Goal: Task Accomplishment & Management: Manage account settings

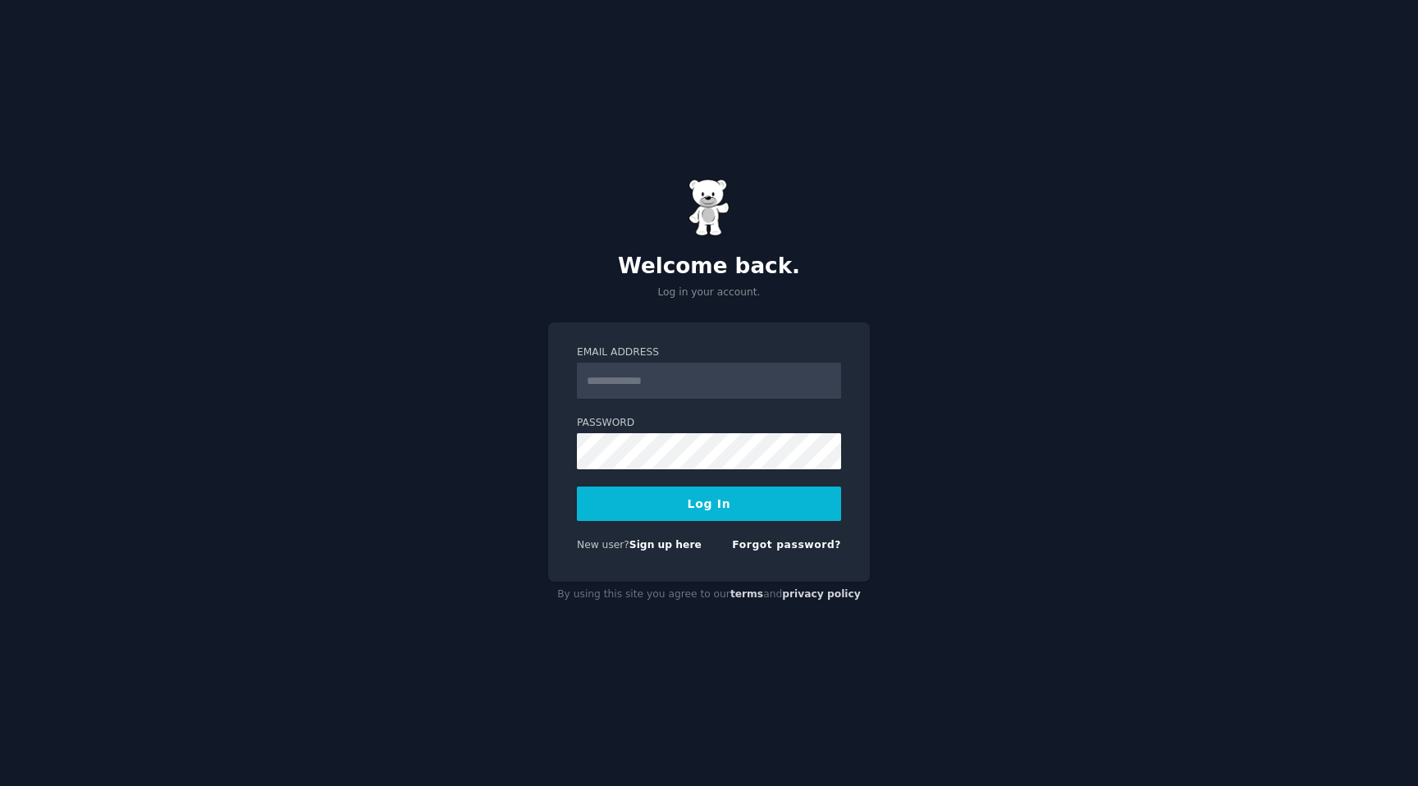
click at [729, 388] on input "Email Address" at bounding box center [709, 381] width 264 height 36
type input "**********"
click at [577, 487] on button "Log In" at bounding box center [709, 504] width 264 height 34
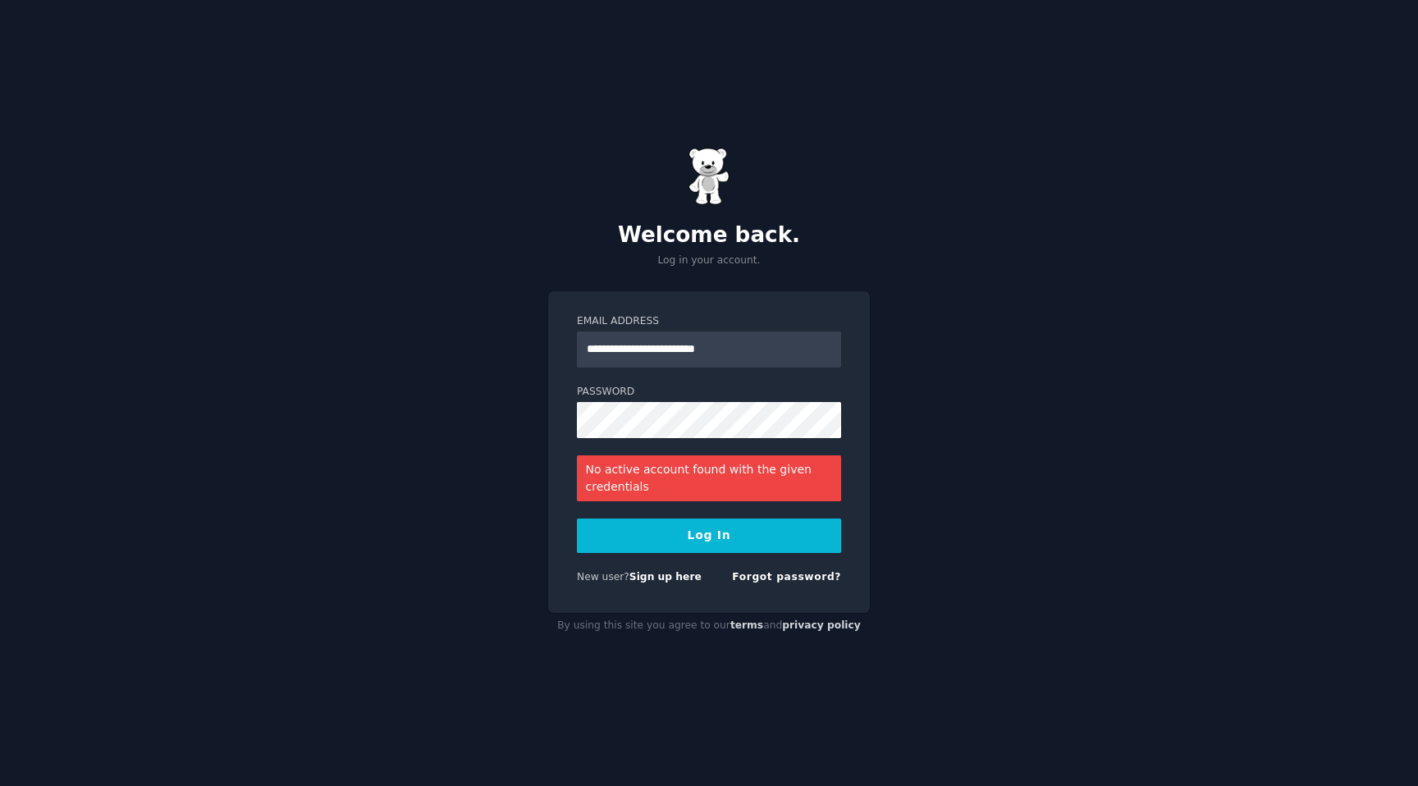
click at [781, 529] on button "Log In" at bounding box center [709, 536] width 264 height 34
drag, startPoint x: 779, startPoint y: 349, endPoint x: 547, endPoint y: 349, distance: 231.4
click at [547, 349] on div "**********" at bounding box center [709, 393] width 1418 height 786
click at [676, 580] on link "Sign up here" at bounding box center [665, 576] width 72 height 11
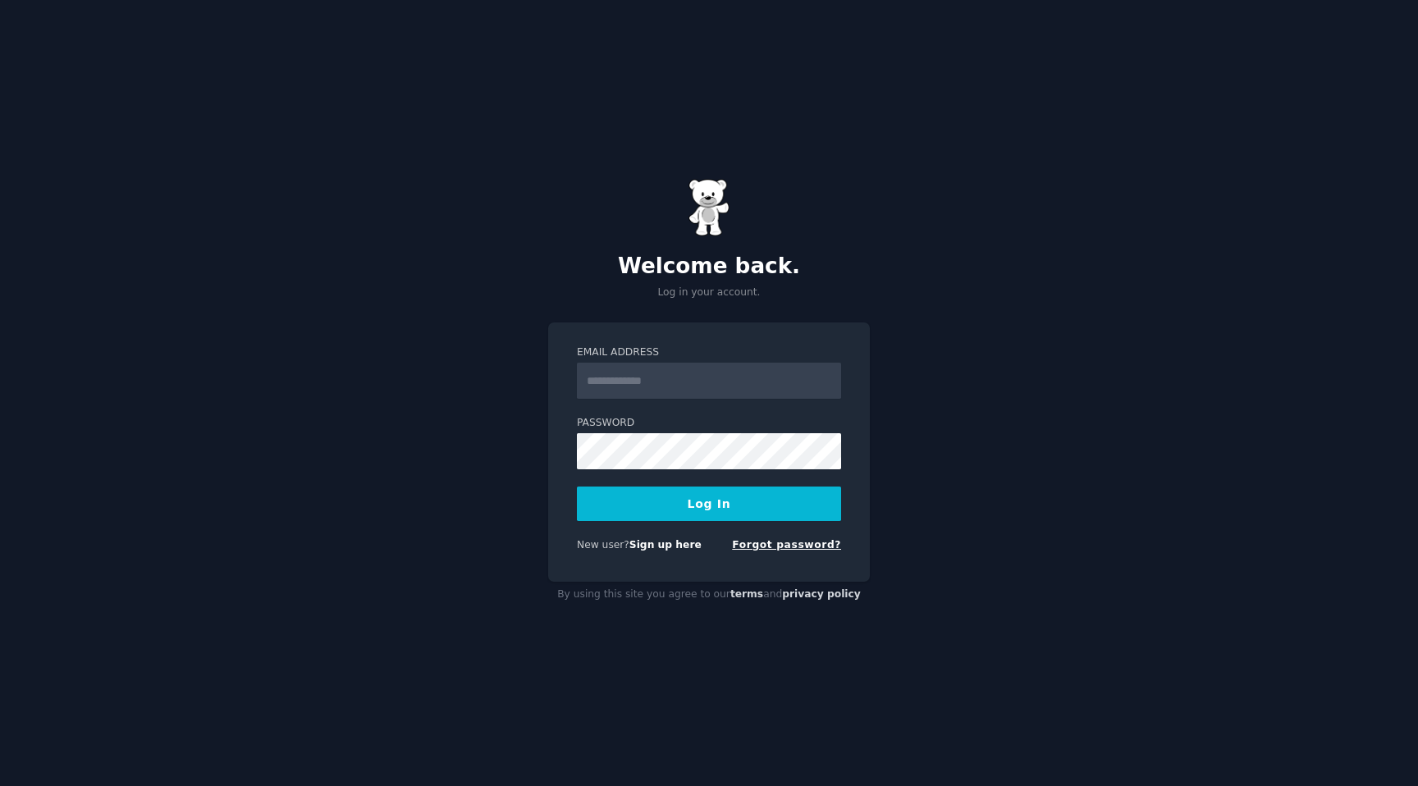
click at [806, 546] on link "Forgot password?" at bounding box center [786, 544] width 109 height 11
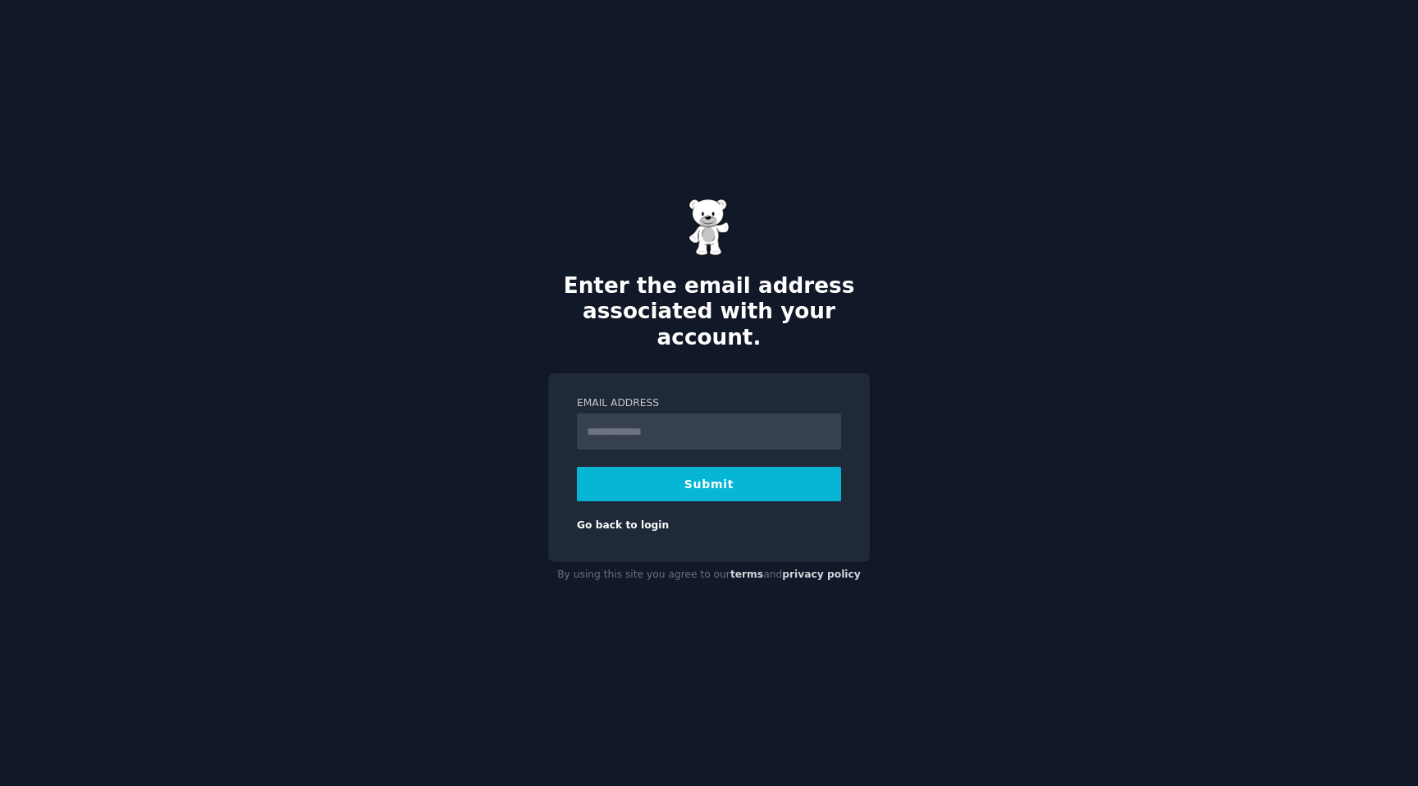
click at [704, 428] on input "Email Address" at bounding box center [709, 432] width 264 height 36
type input "**********"
click at [740, 478] on button "Submit" at bounding box center [709, 484] width 264 height 34
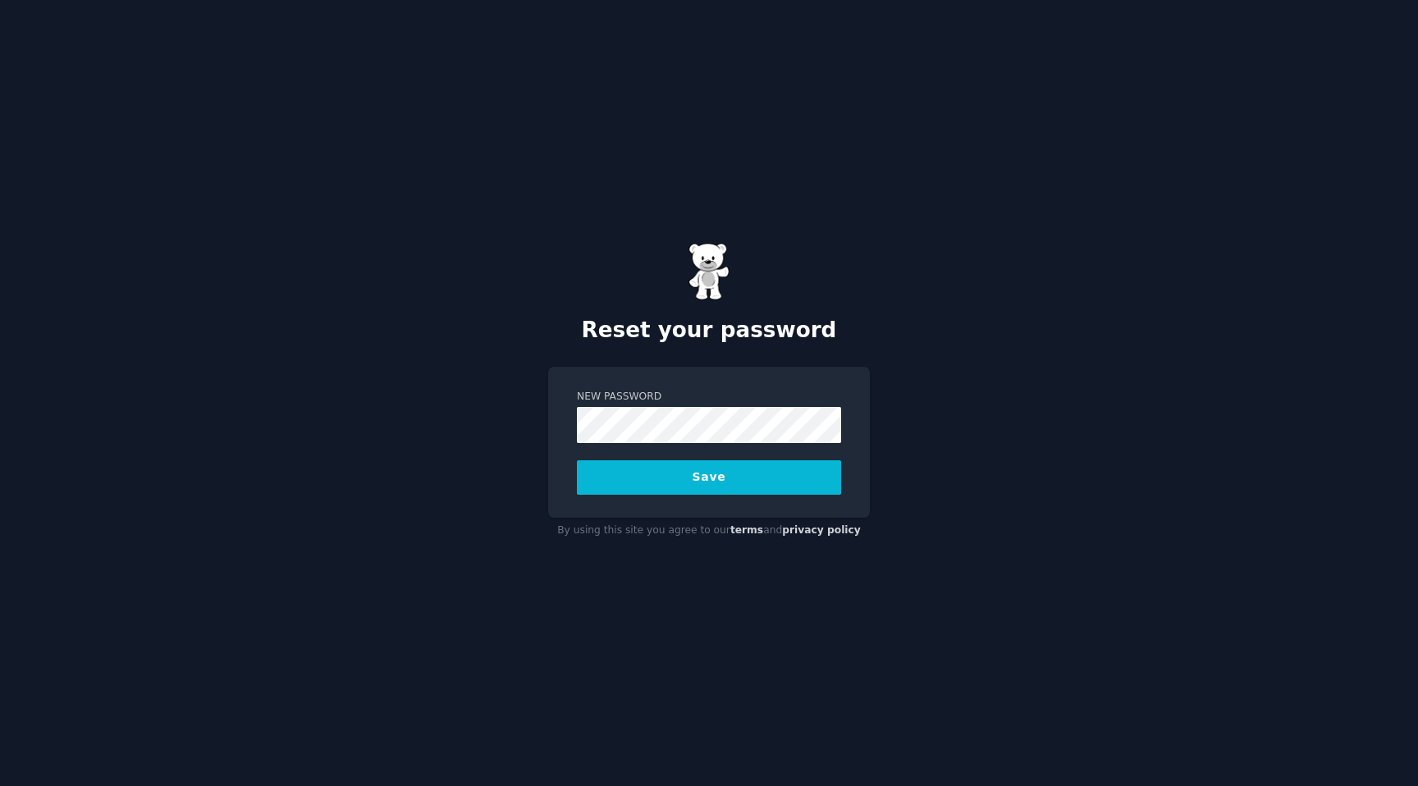
click at [785, 486] on button "Save" at bounding box center [709, 477] width 264 height 34
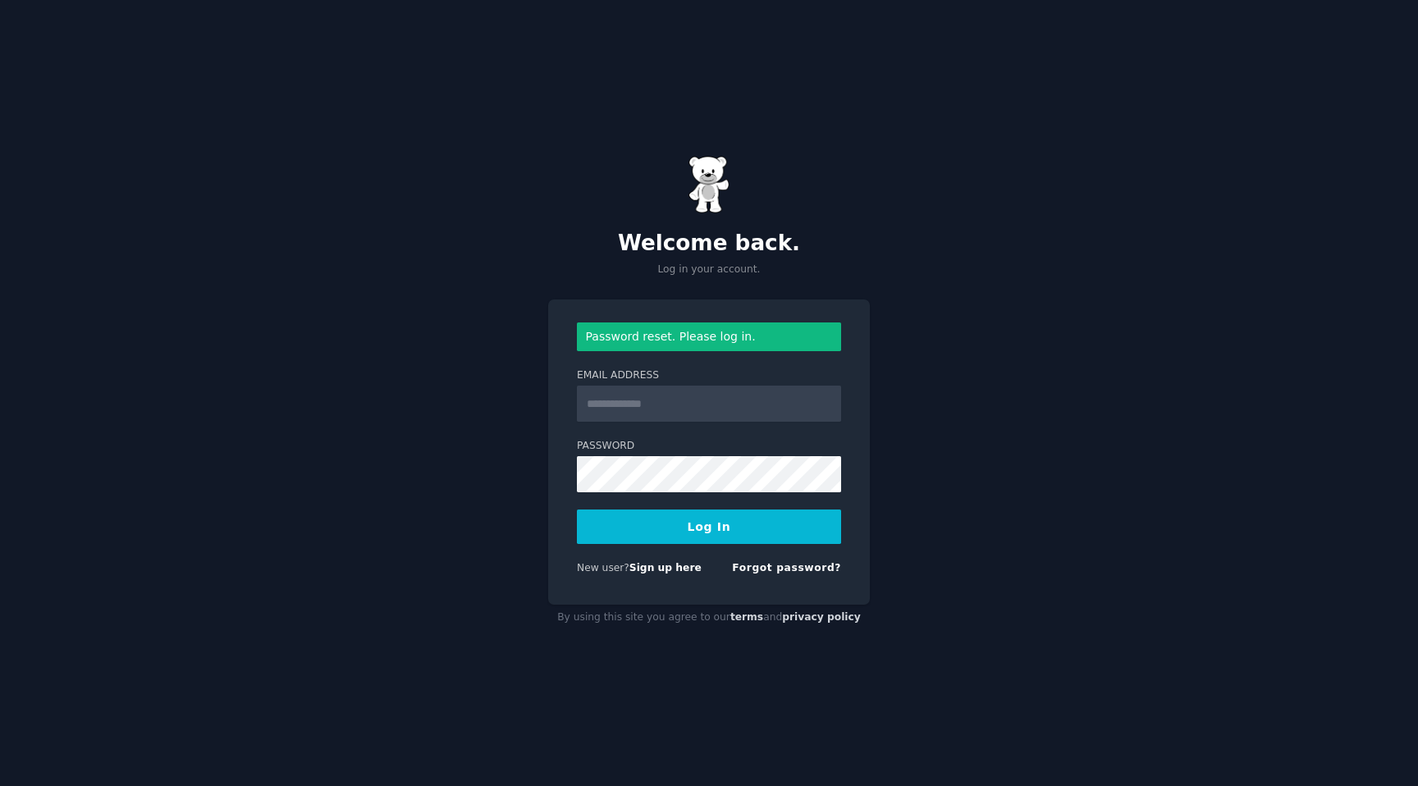
click at [689, 419] on input "Email Address" at bounding box center [709, 404] width 264 height 36
type input "**********"
click at [577, 510] on button "Log In" at bounding box center [709, 527] width 264 height 34
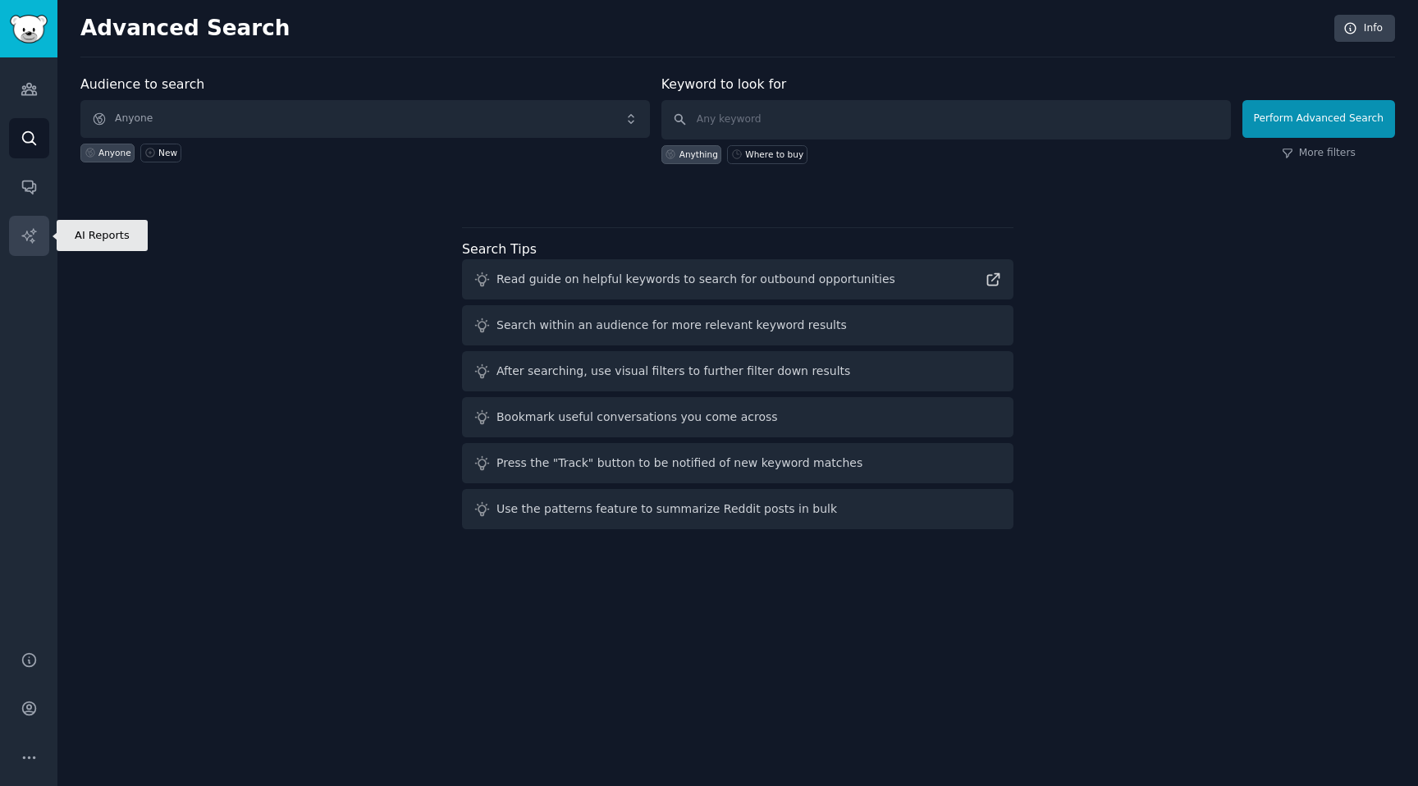
click at [38, 245] on link "AI Reports" at bounding box center [29, 236] width 40 height 40
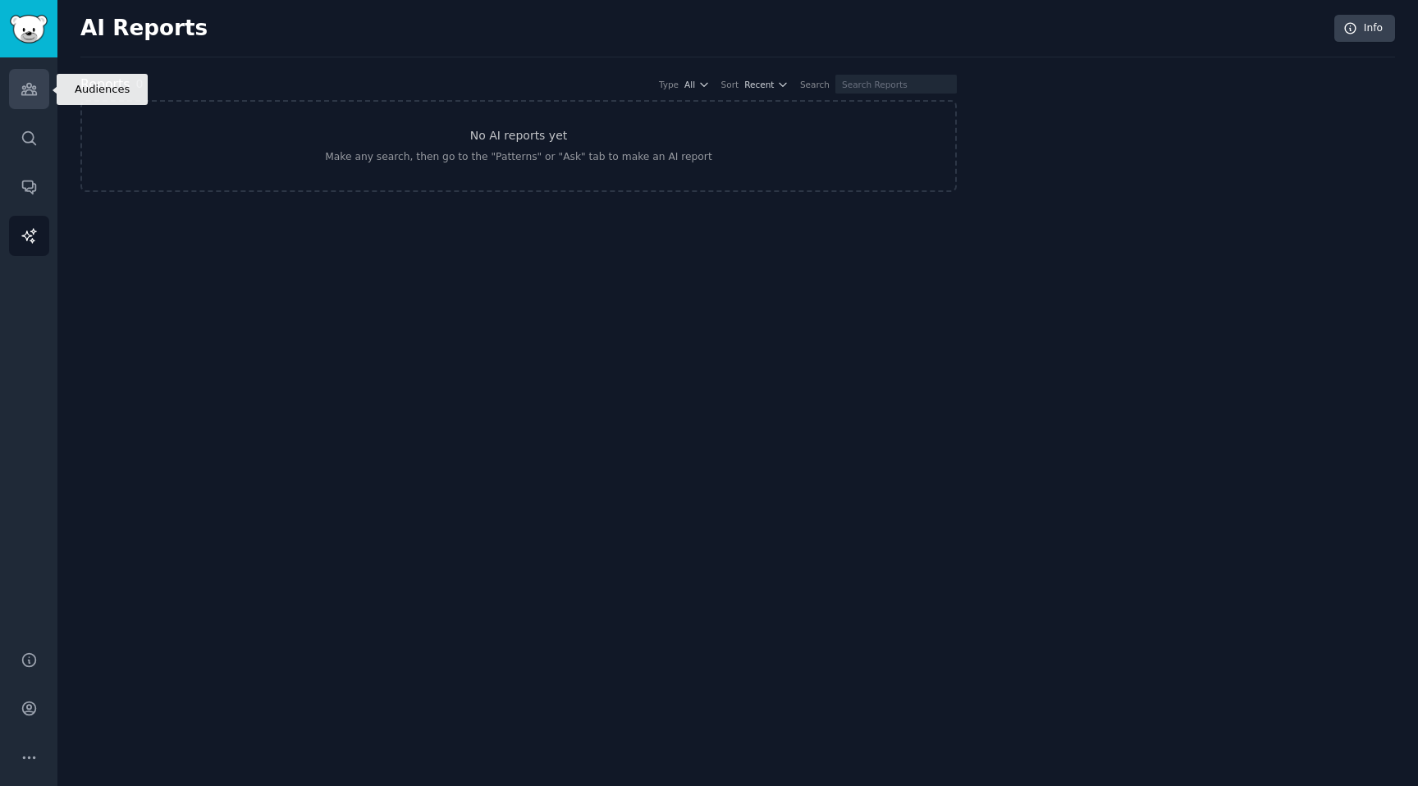
click at [35, 102] on link "Audiences" at bounding box center [29, 89] width 40 height 40
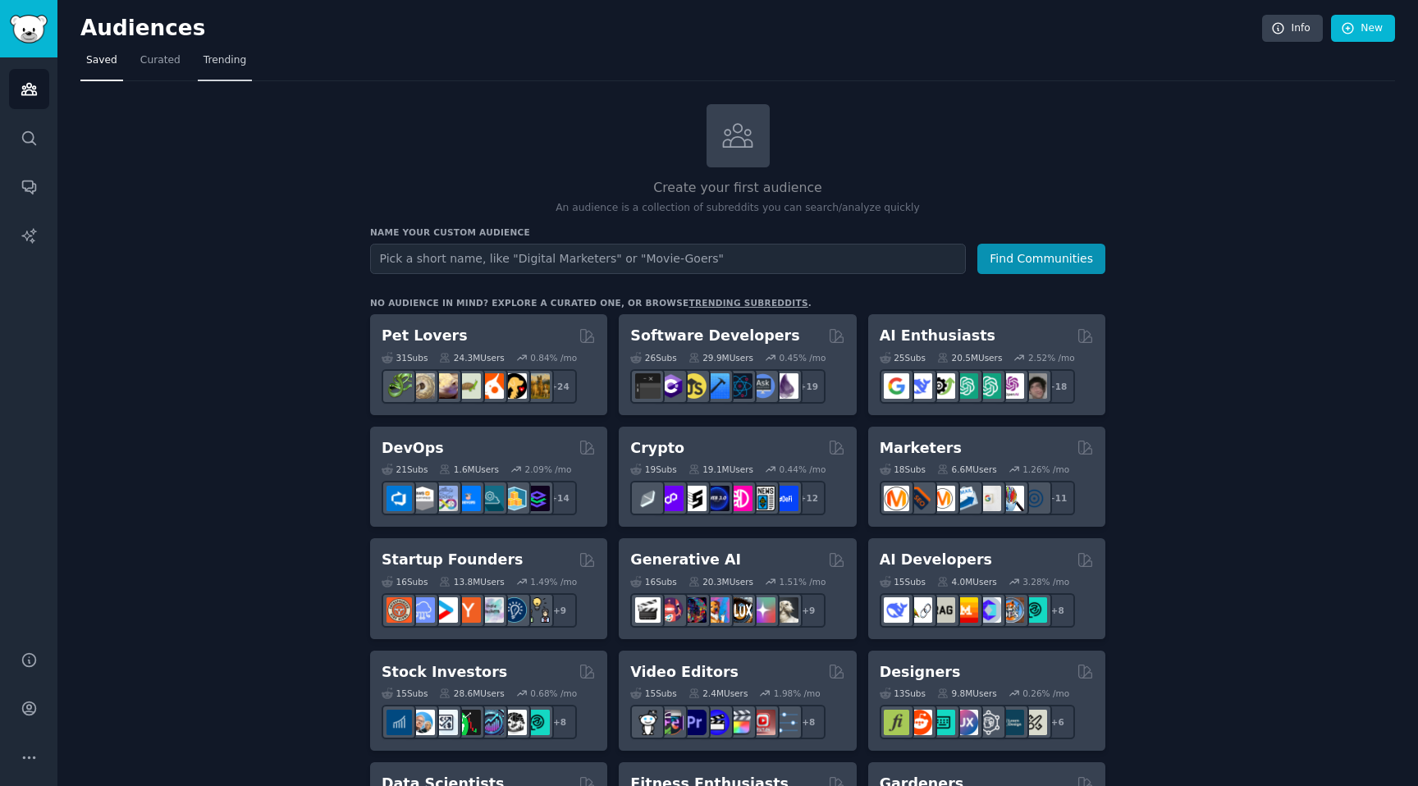
click at [233, 61] on span "Trending" at bounding box center [225, 60] width 43 height 15
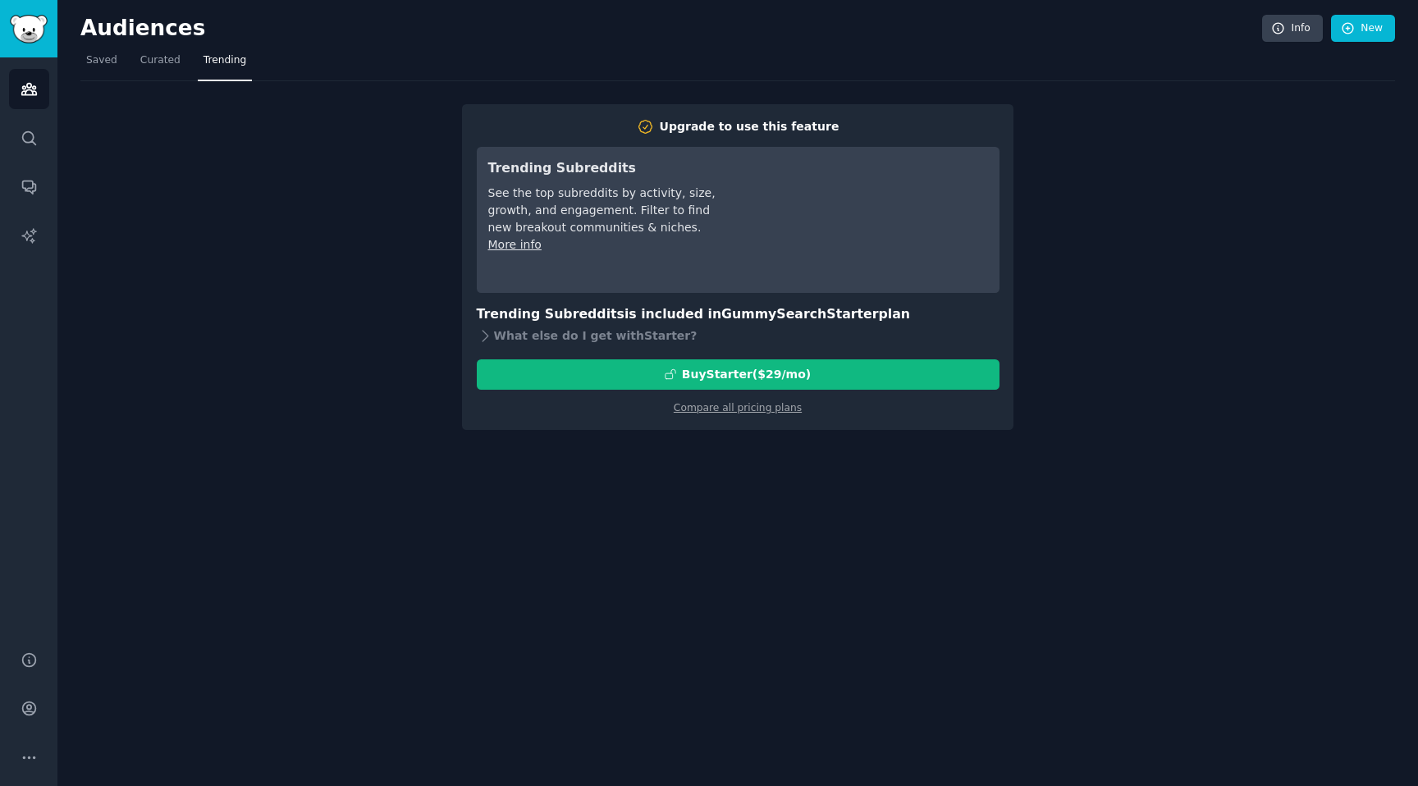
click at [184, 62] on nav "Saved Curated Trending" at bounding box center [737, 65] width 1315 height 34
click at [163, 68] on link "Curated" at bounding box center [161, 65] width 52 height 34
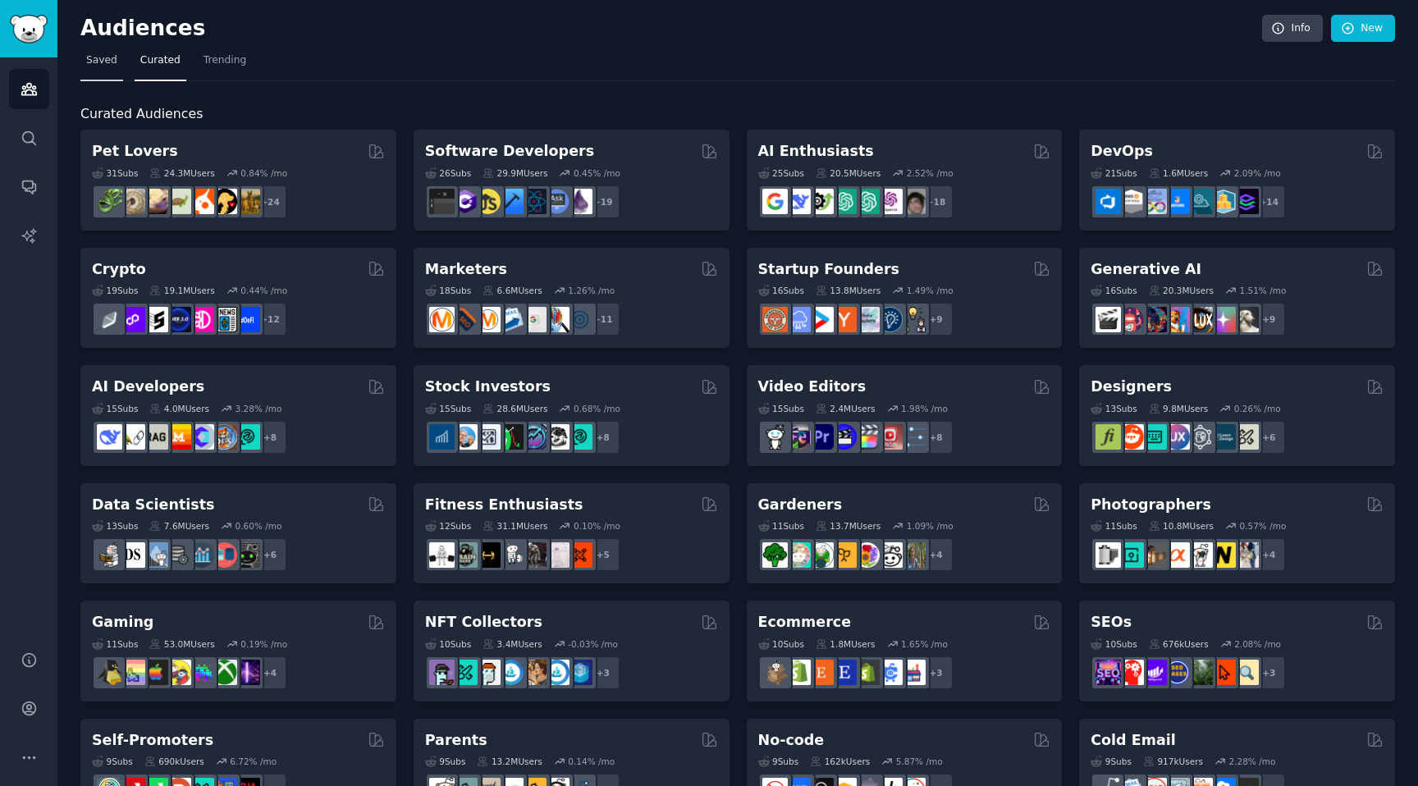
click at [115, 54] on span "Saved" at bounding box center [101, 60] width 31 height 15
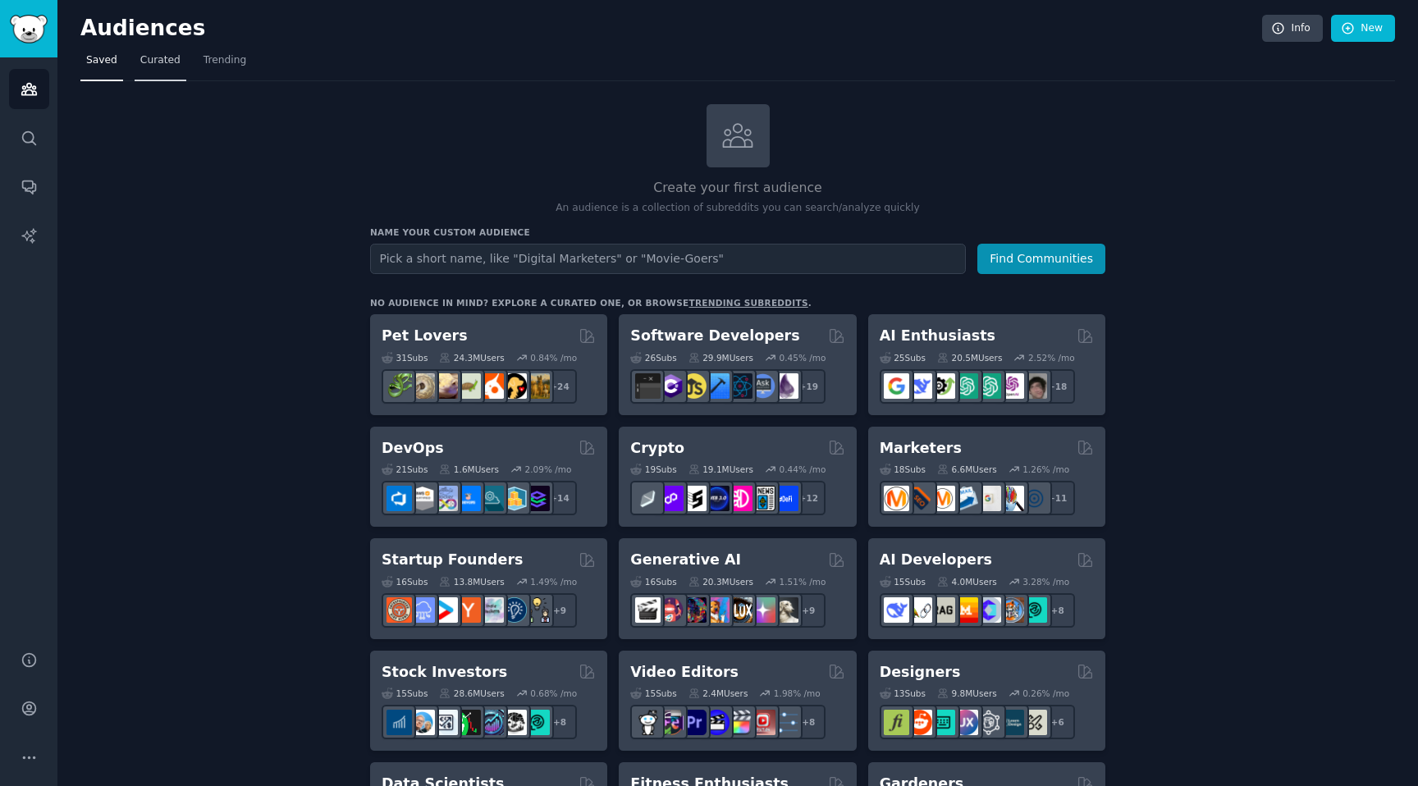
click at [172, 69] on link "Curated" at bounding box center [161, 65] width 52 height 34
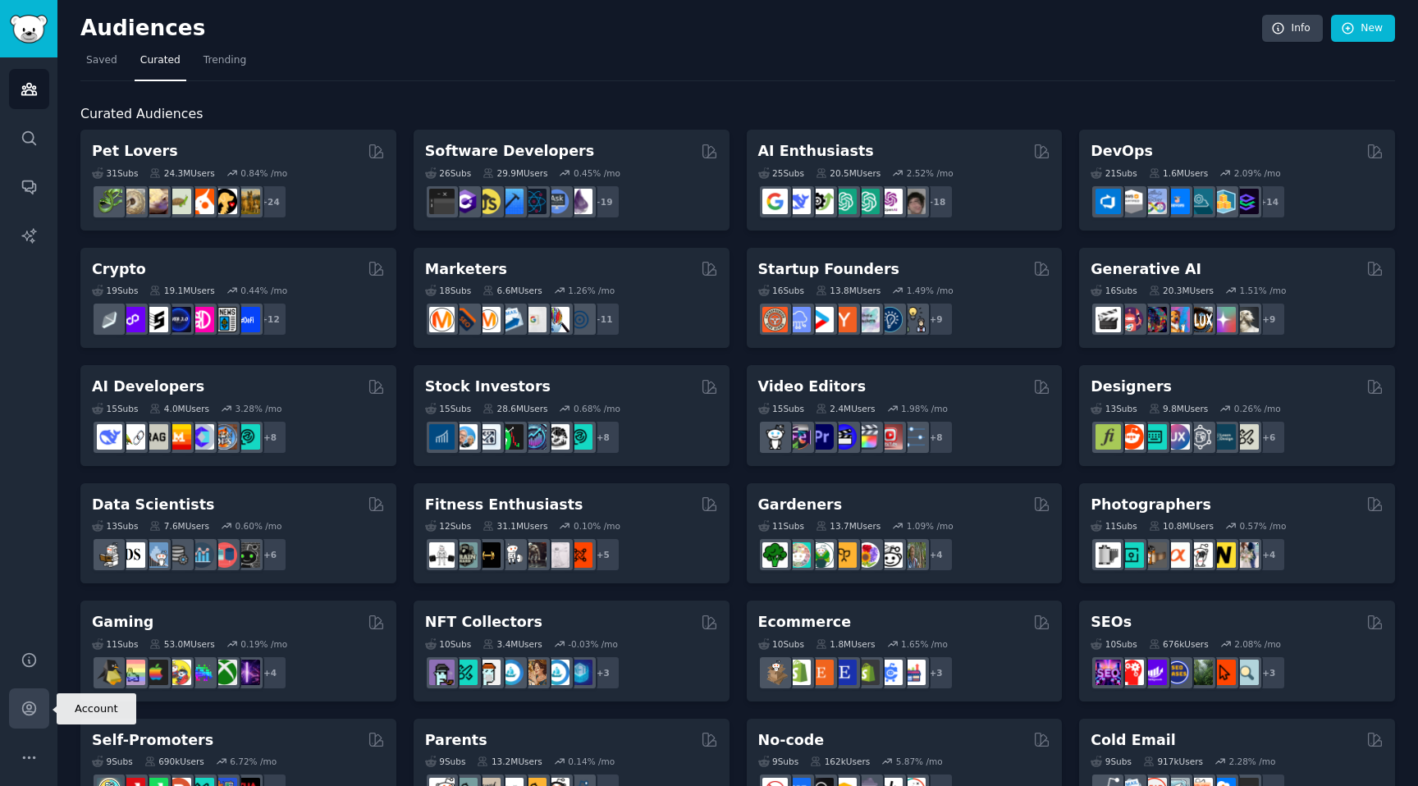
click at [34, 715] on icon "Sidebar" at bounding box center [29, 708] width 17 height 17
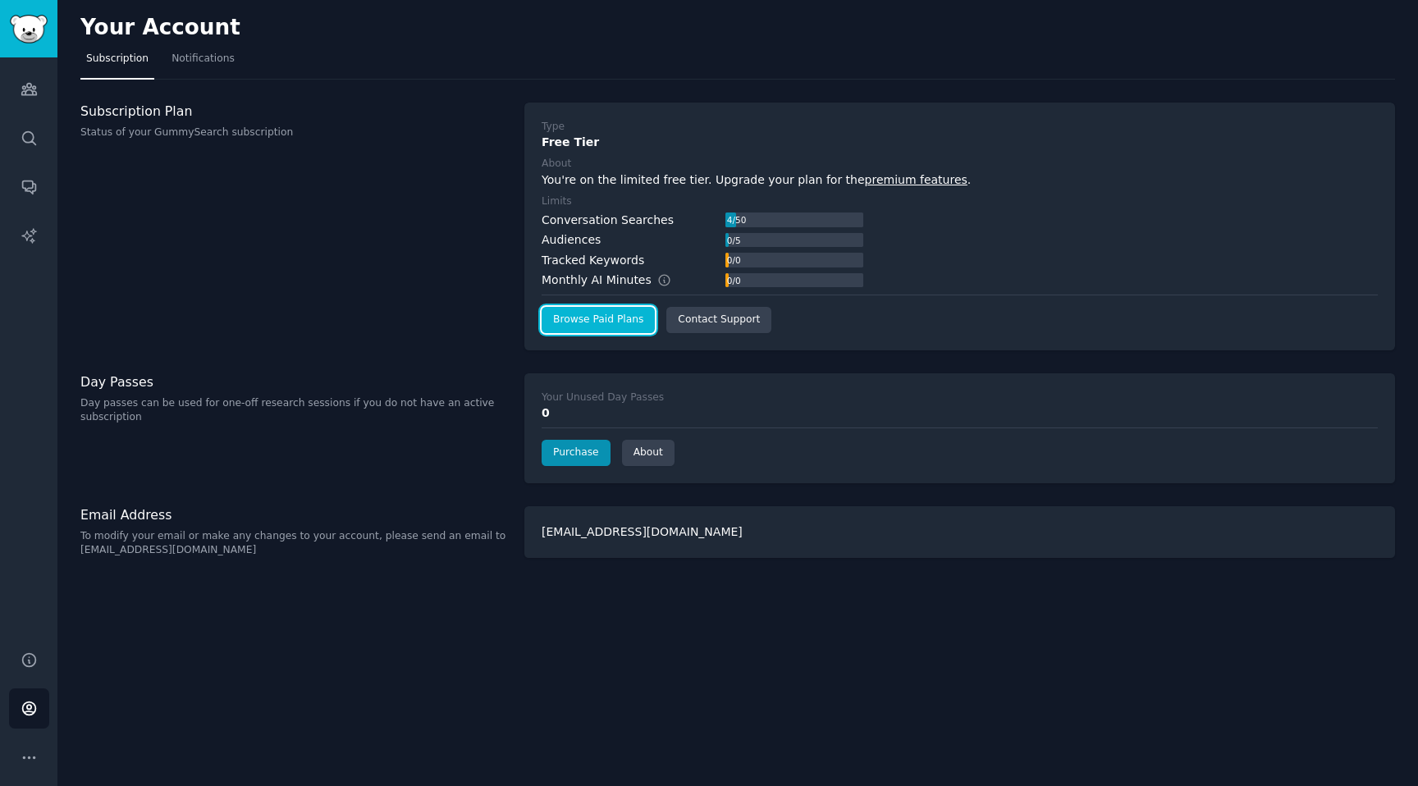
click at [637, 327] on link "Browse Paid Plans" at bounding box center [598, 320] width 113 height 26
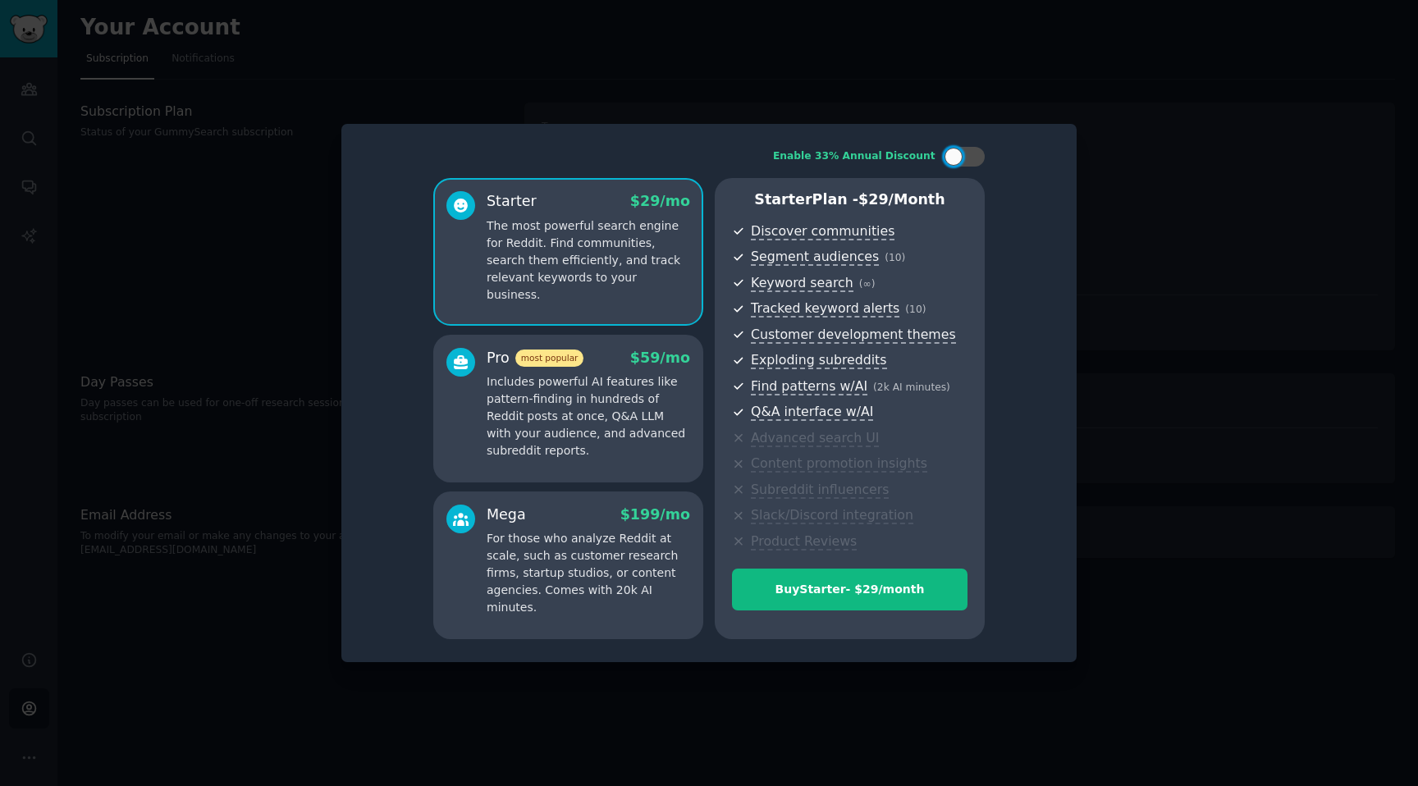
click at [656, 426] on p "Includes powerful AI features like pattern-finding in hundreds of Reddit posts …" at bounding box center [589, 416] width 204 height 86
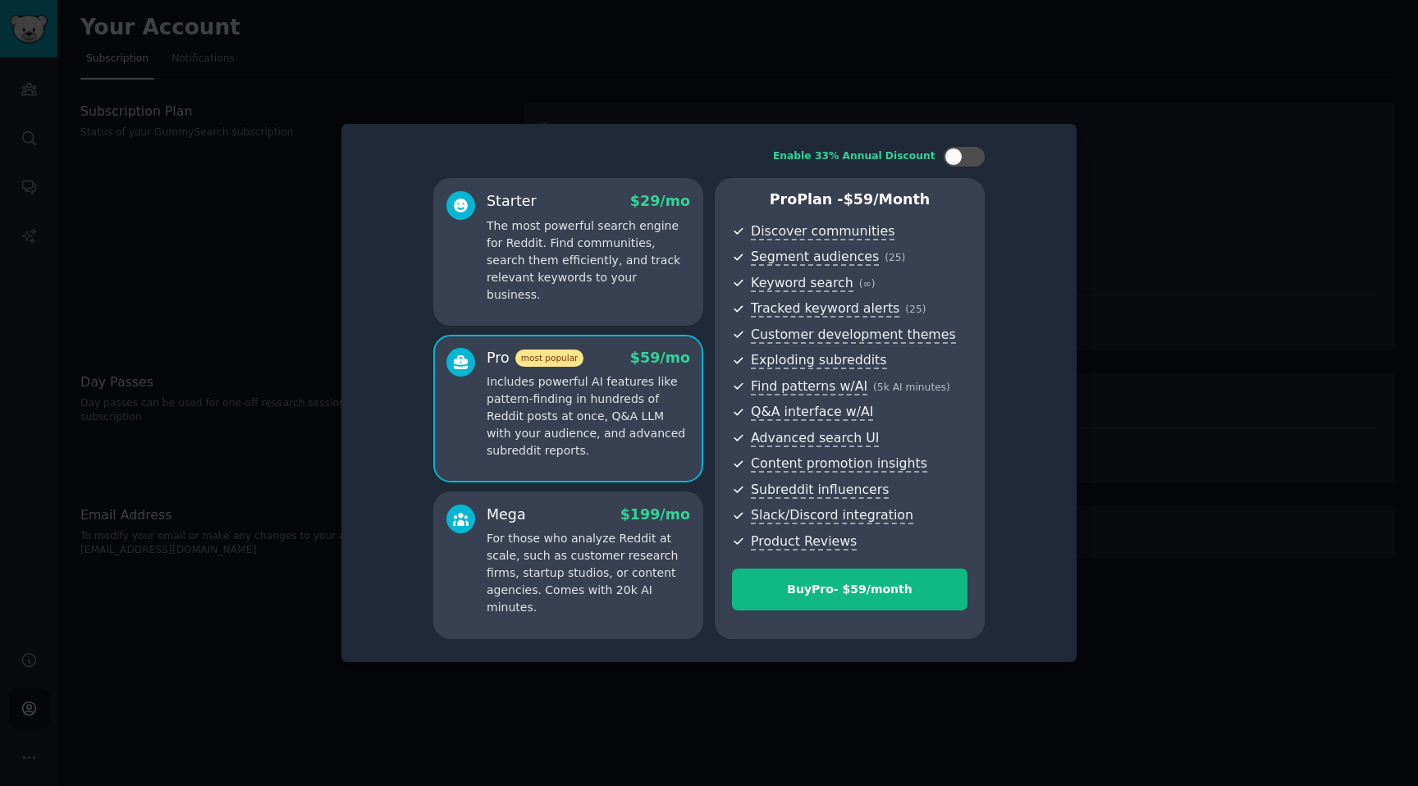
click at [924, 274] on span "Keyword search ( ∞ )" at bounding box center [859, 283] width 217 height 21
click at [961, 161] on div at bounding box center [964, 157] width 41 height 20
click at [961, 165] on div at bounding box center [964, 157] width 41 height 20
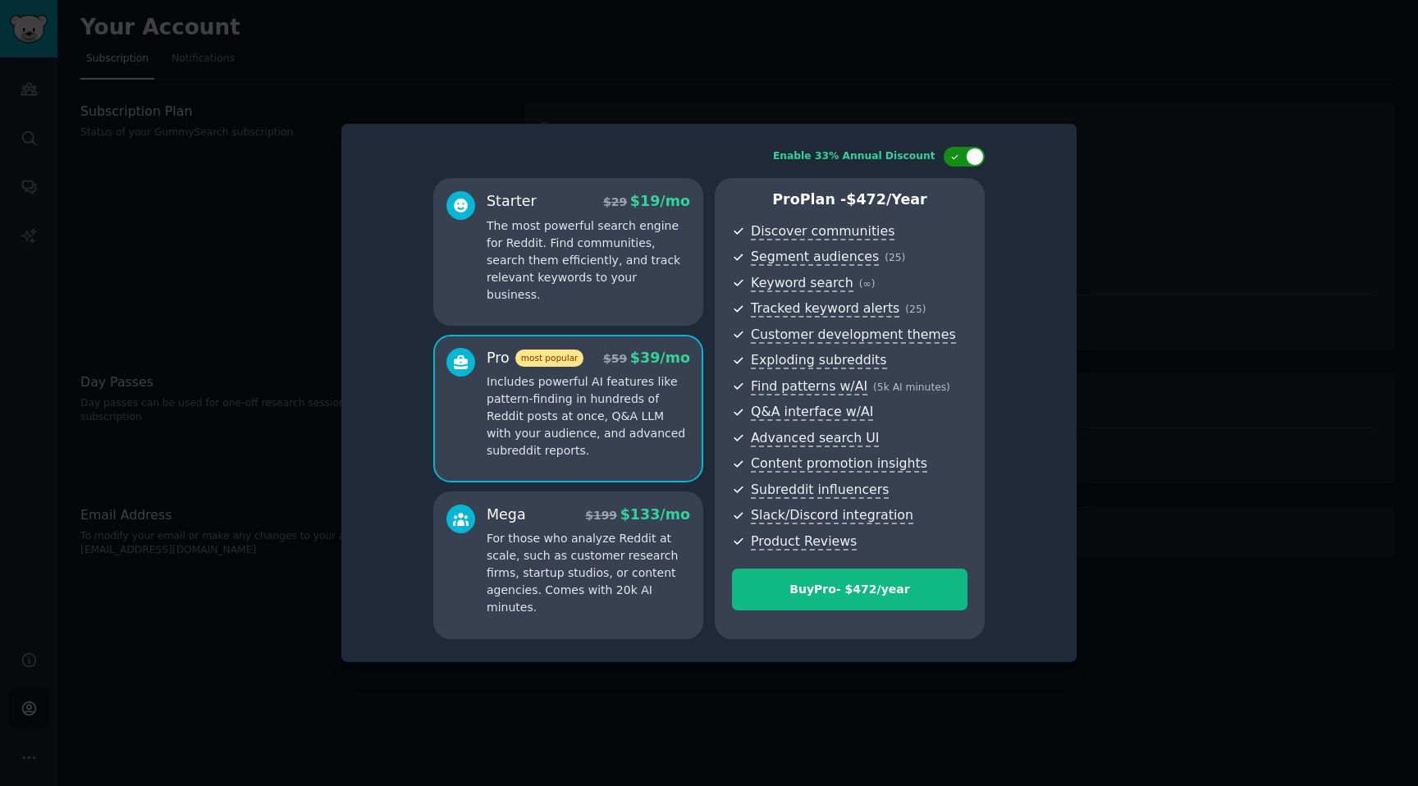
checkbox input "false"
click at [658, 45] on div at bounding box center [709, 393] width 1418 height 786
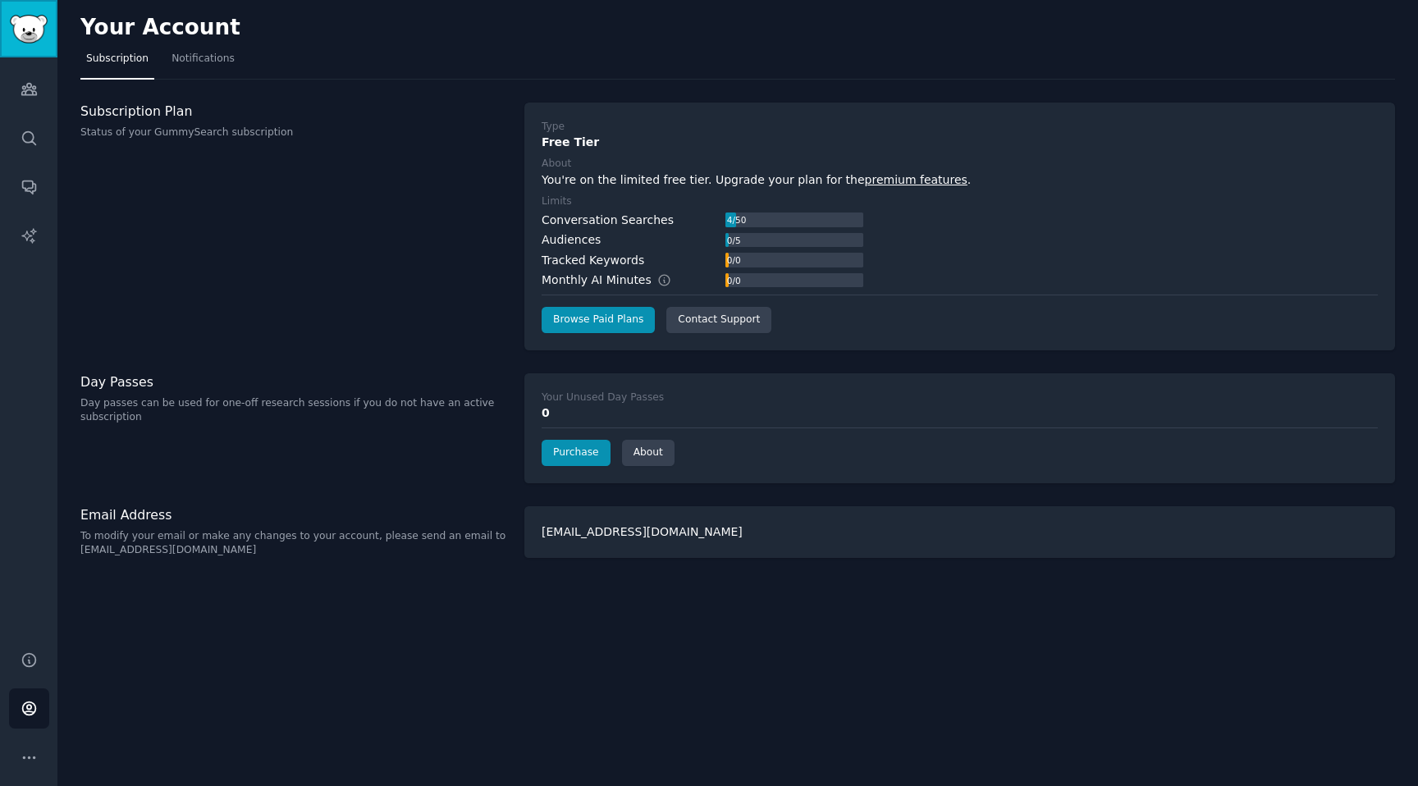
click at [29, 34] on img "Sidebar" at bounding box center [29, 29] width 38 height 29
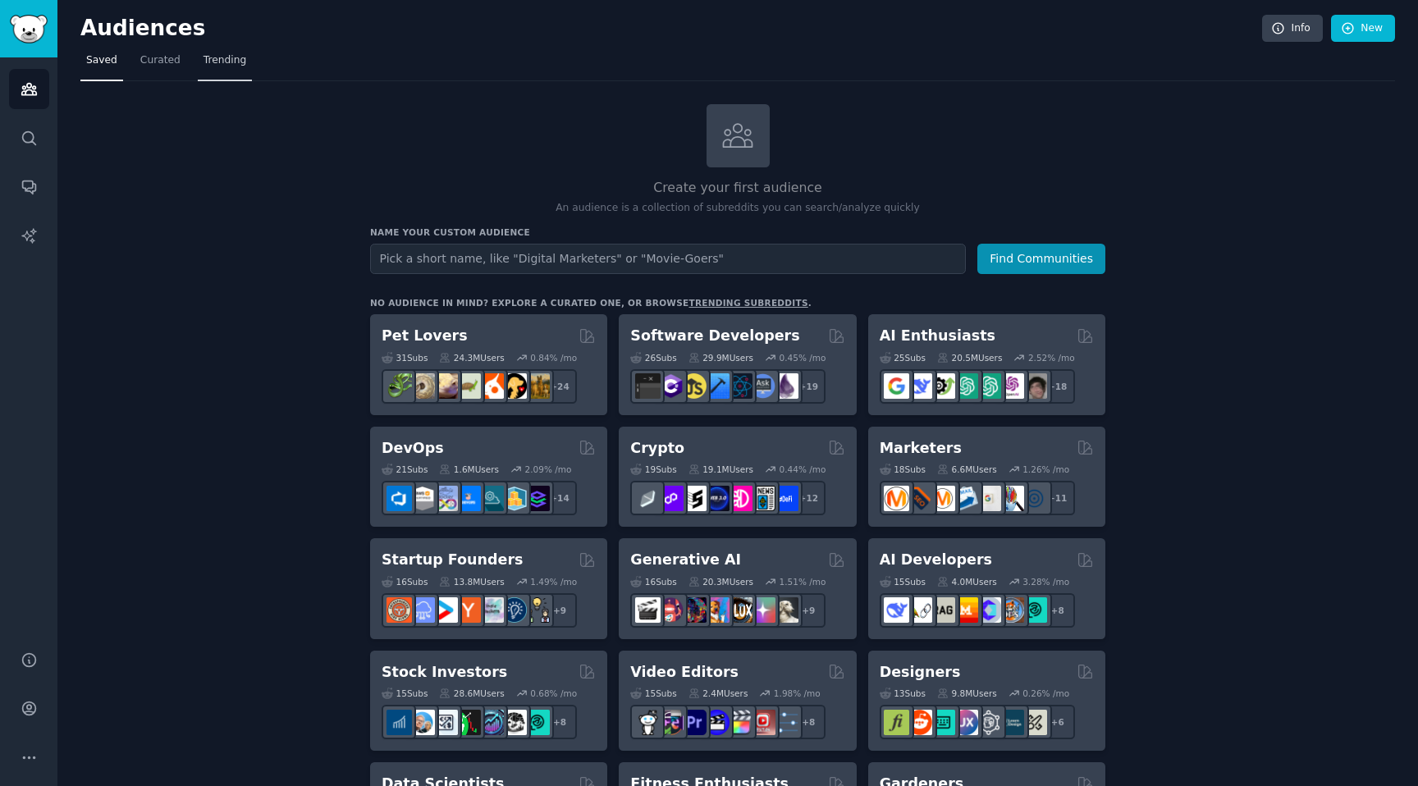
click at [224, 58] on span "Trending" at bounding box center [225, 60] width 43 height 15
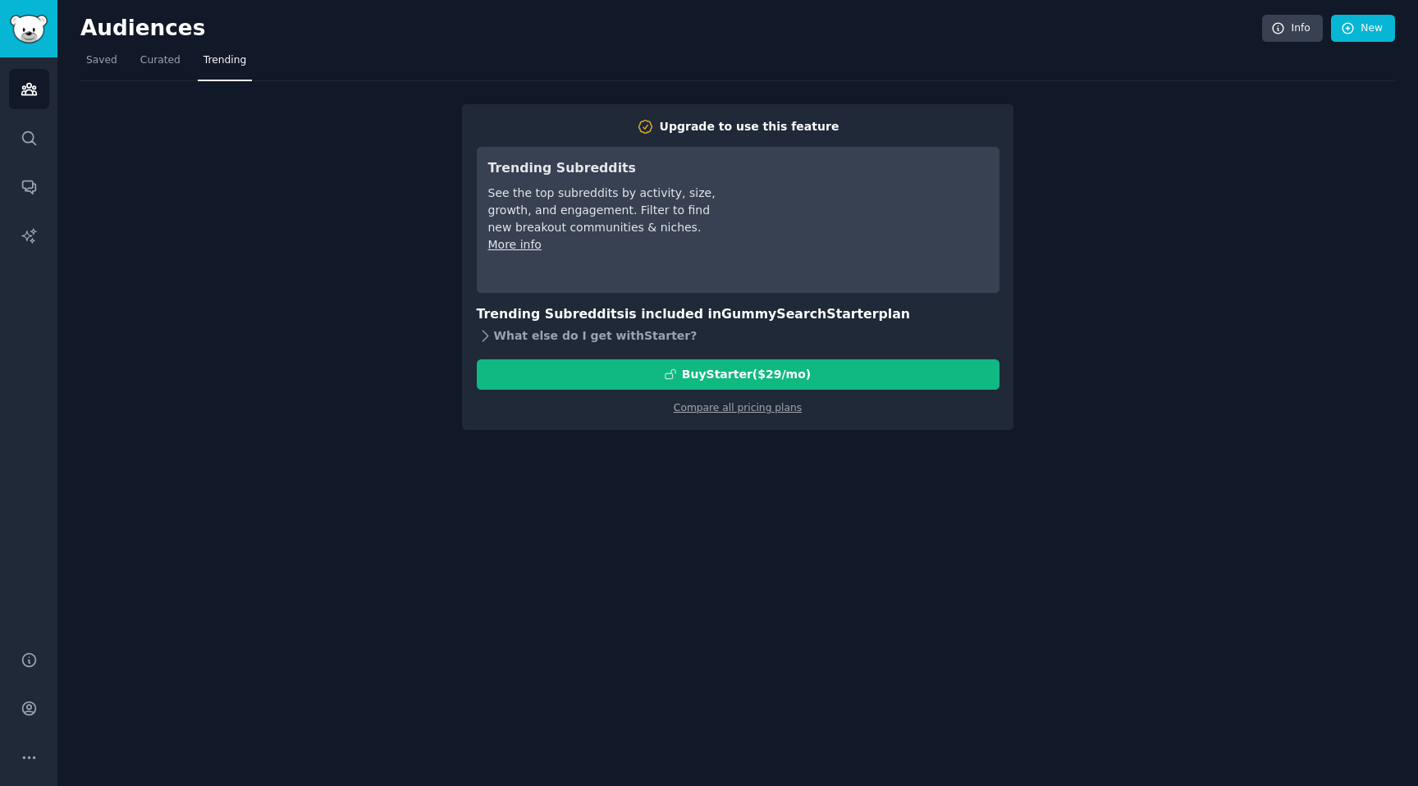
click at [613, 340] on div "What else do I get with Starter ?" at bounding box center [738, 336] width 523 height 23
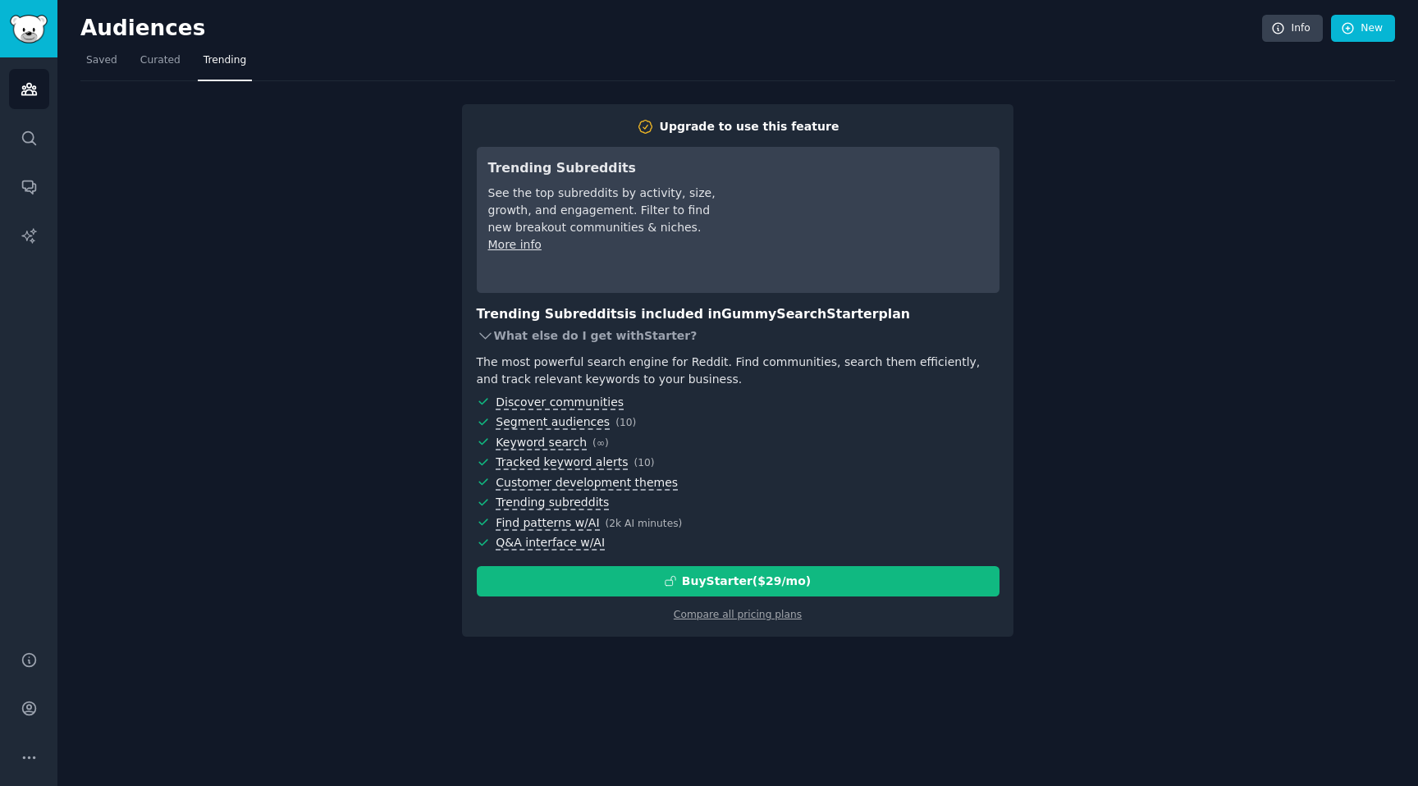
click at [613, 340] on div "What else do I get with Starter ?" at bounding box center [738, 336] width 523 height 23
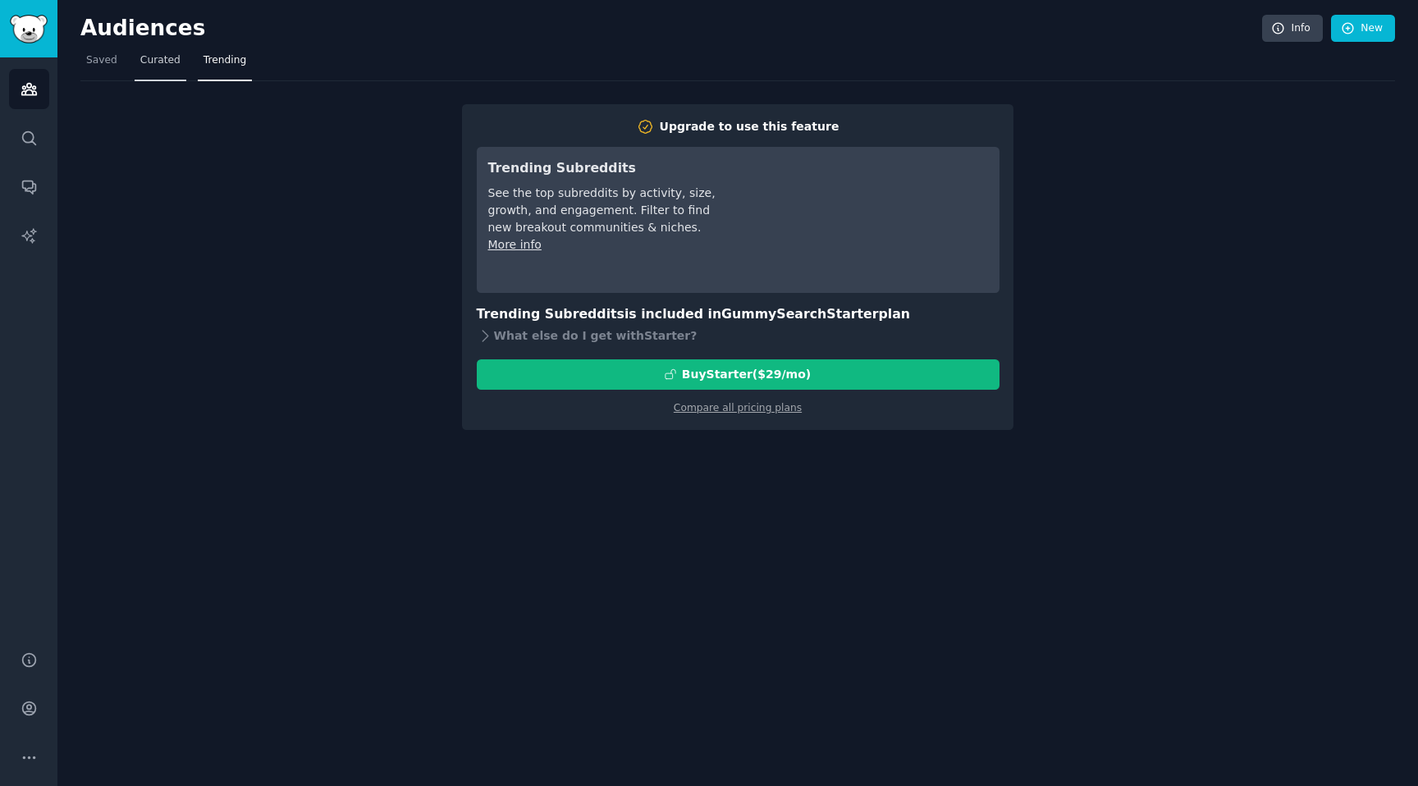
click at [154, 56] on span "Curated" at bounding box center [160, 60] width 40 height 15
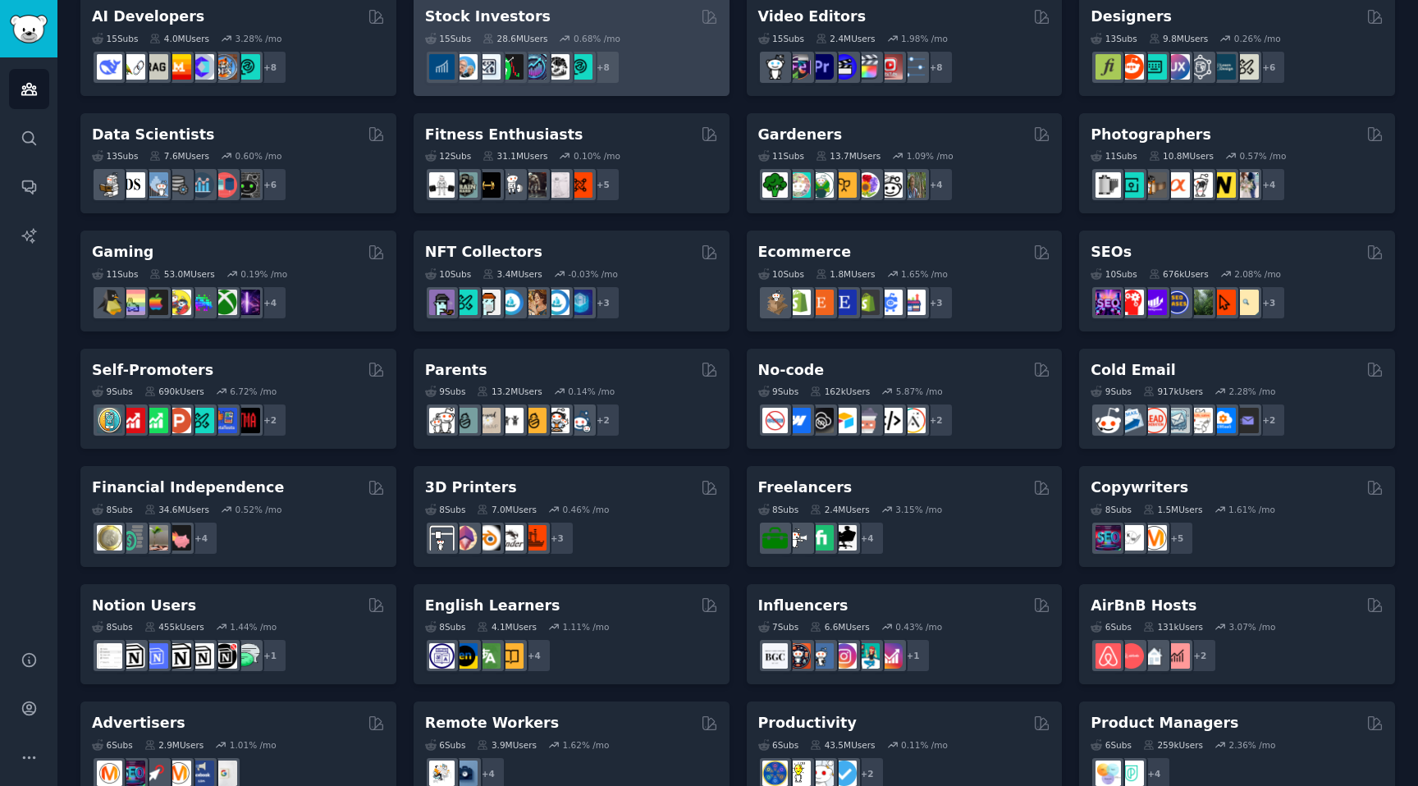
scroll to position [398, 0]
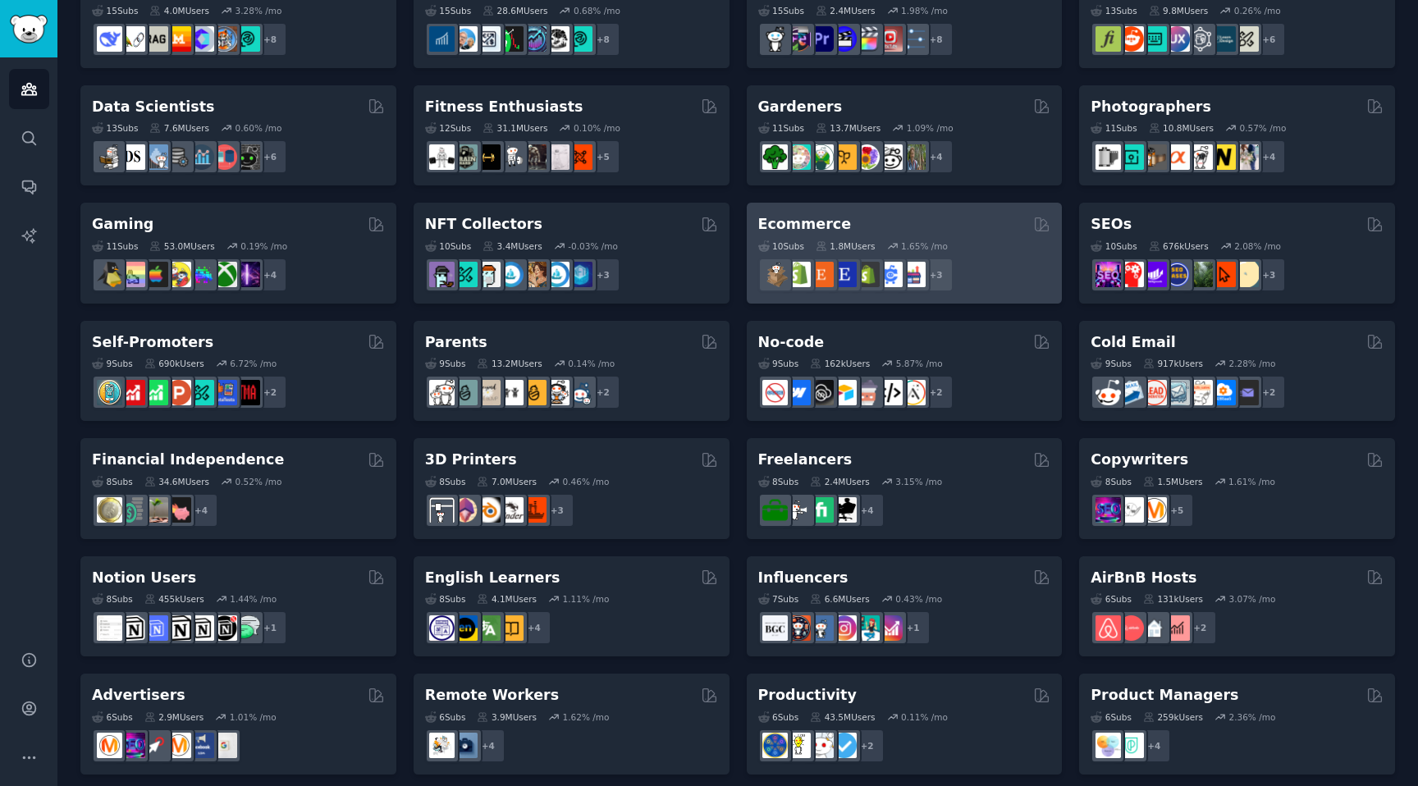
click at [863, 236] on div "10 Sub s 1.8M Users 1.65 % /mo r/reviewmyshopify + 3" at bounding box center [904, 263] width 293 height 57
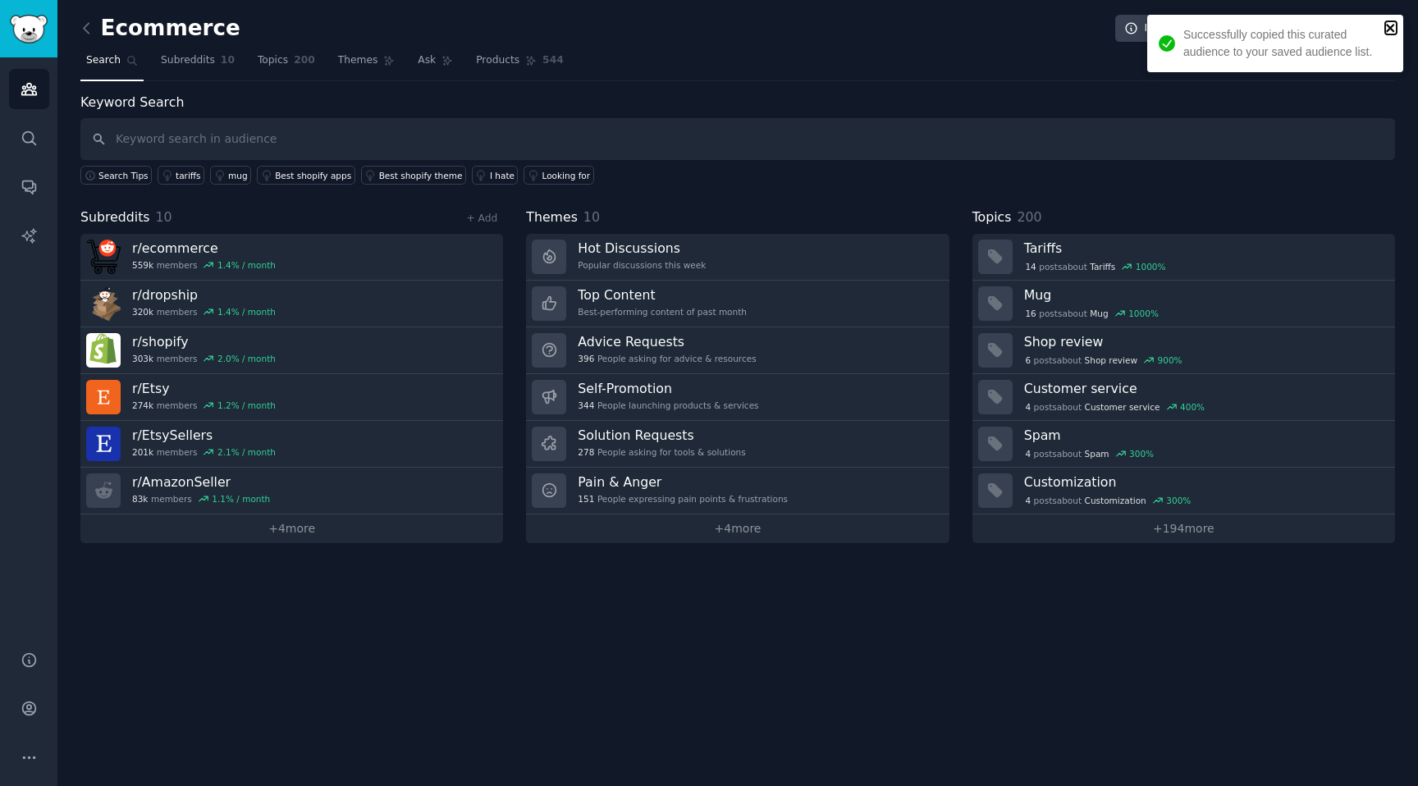
click at [1394, 25] on icon "close" at bounding box center [1390, 28] width 8 height 8
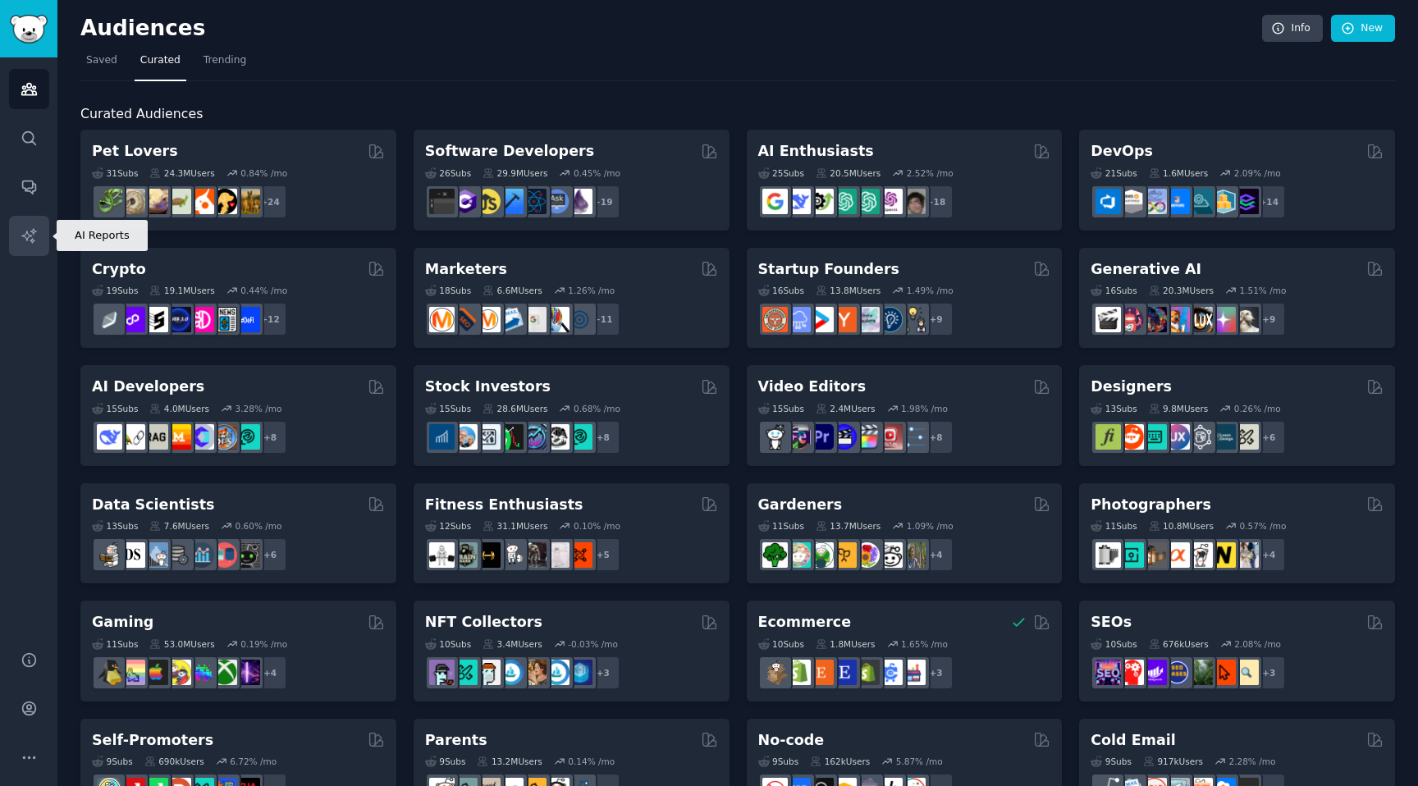
click at [46, 240] on link "AI Reports" at bounding box center [29, 236] width 40 height 40
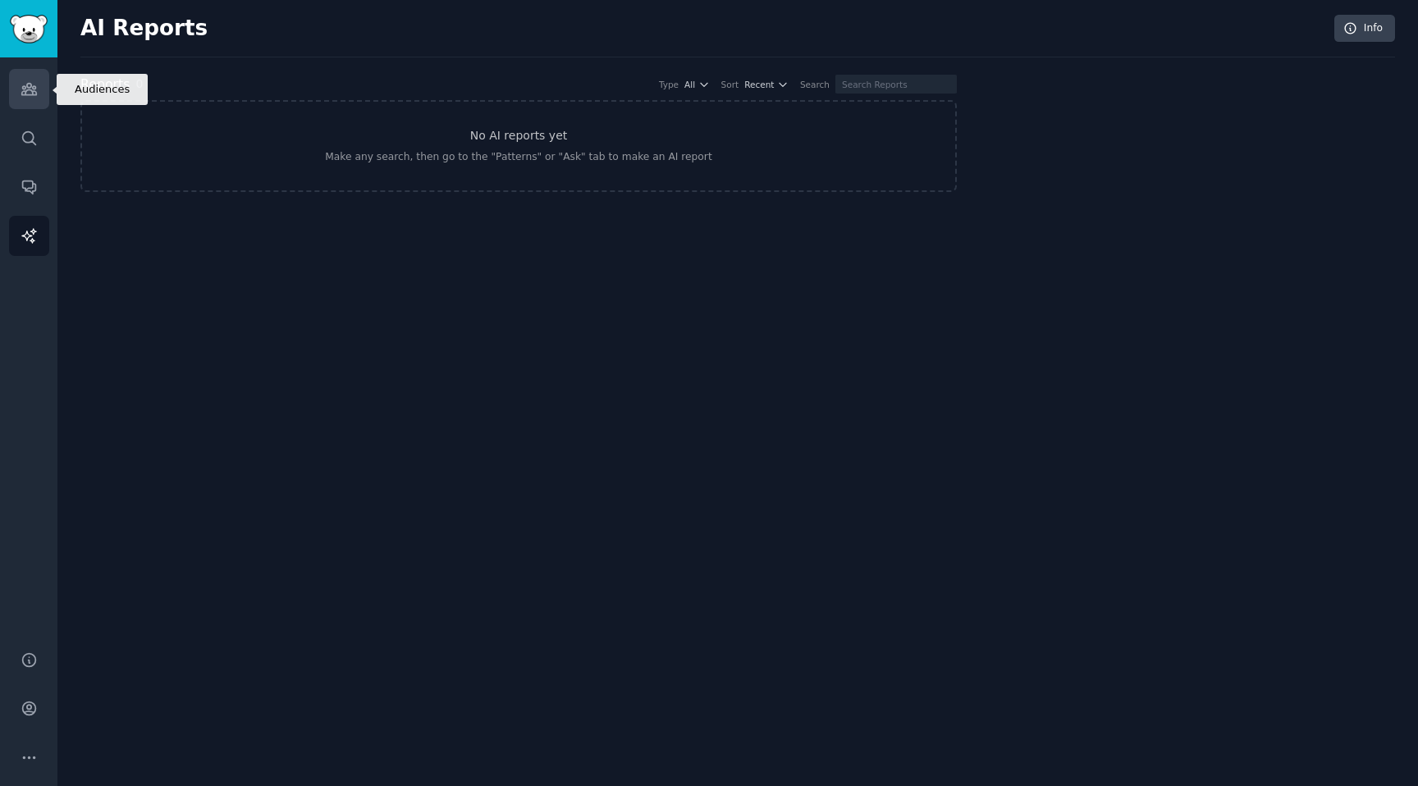
click at [18, 85] on link "Audiences" at bounding box center [29, 89] width 40 height 40
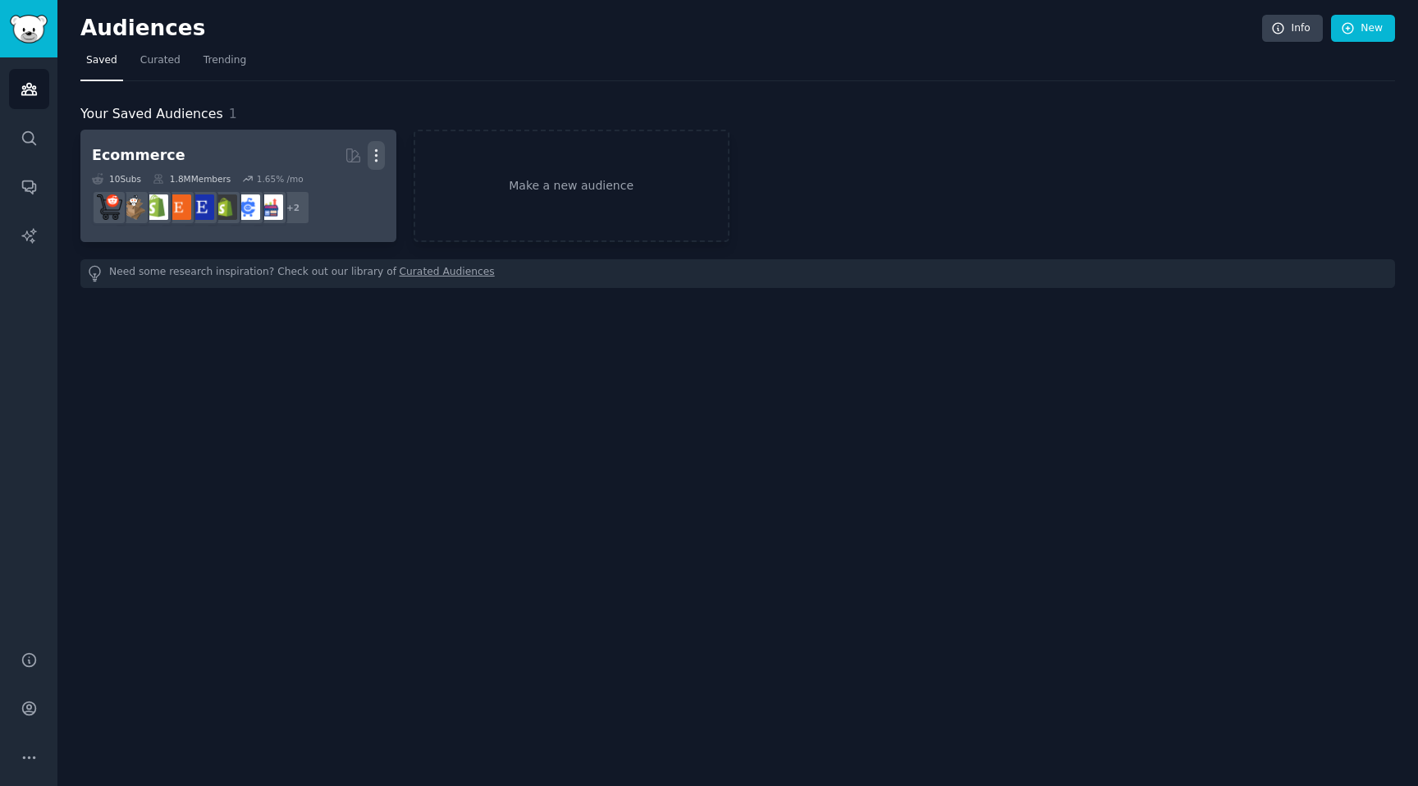
click at [377, 158] on icon "button" at bounding box center [376, 155] width 17 height 17
click at [333, 191] on p "Delete" at bounding box center [332, 189] width 38 height 17
